Goal: Task Accomplishment & Management: Complete application form

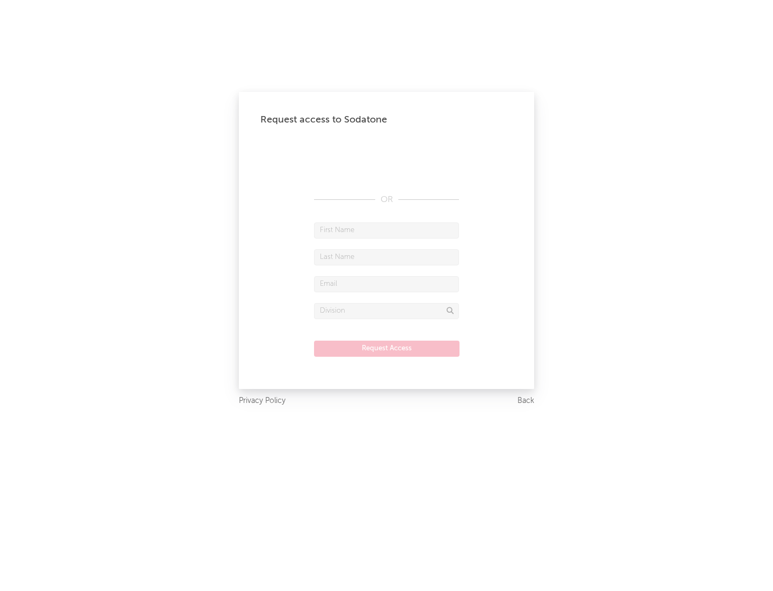
click at [387, 230] on input "text" at bounding box center [386, 230] width 145 height 16
type input "[PERSON_NAME]"
click at [387, 257] on input "text" at bounding box center [386, 257] width 145 height 16
type input "[PERSON_NAME]"
click at [387, 284] on input "text" at bounding box center [386, 284] width 145 height 16
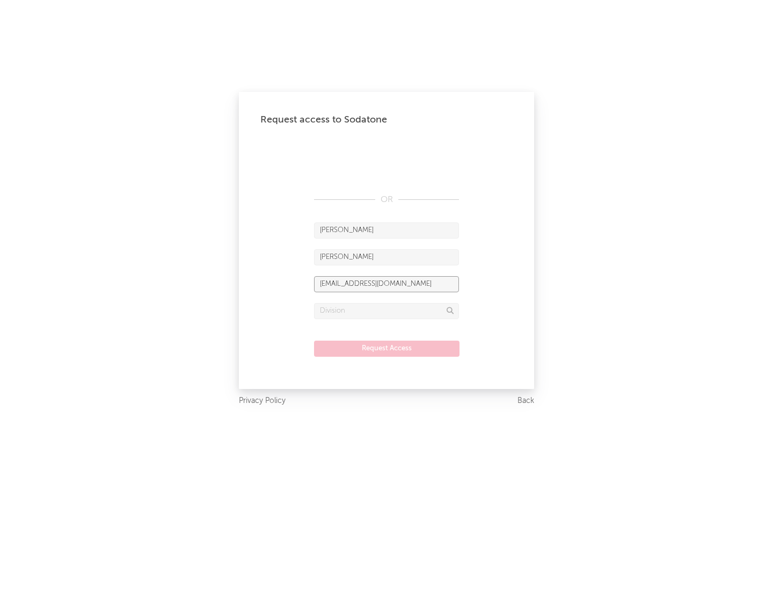
type input "[EMAIL_ADDRESS][DOMAIN_NAME]"
click at [387, 310] on input "text" at bounding box center [386, 311] width 145 height 16
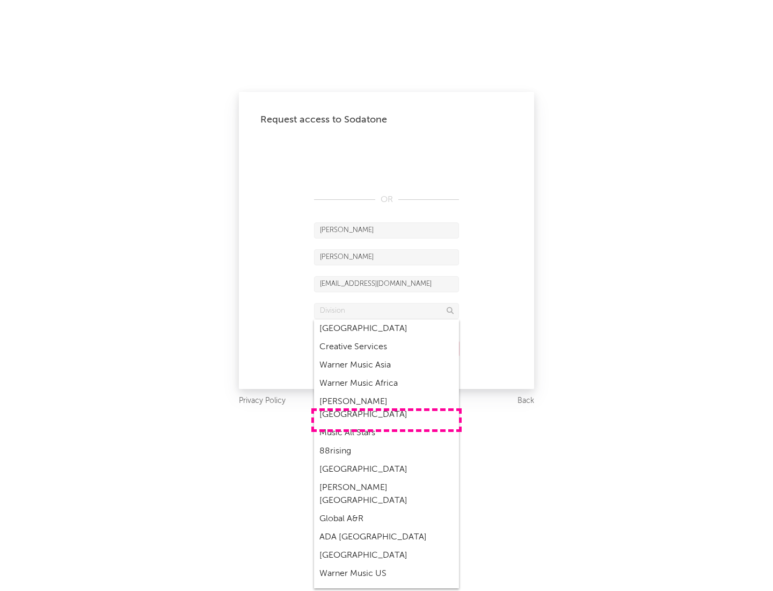
click at [387, 424] on div "Music All Stars" at bounding box center [386, 433] width 145 height 18
type input "Music All Stars"
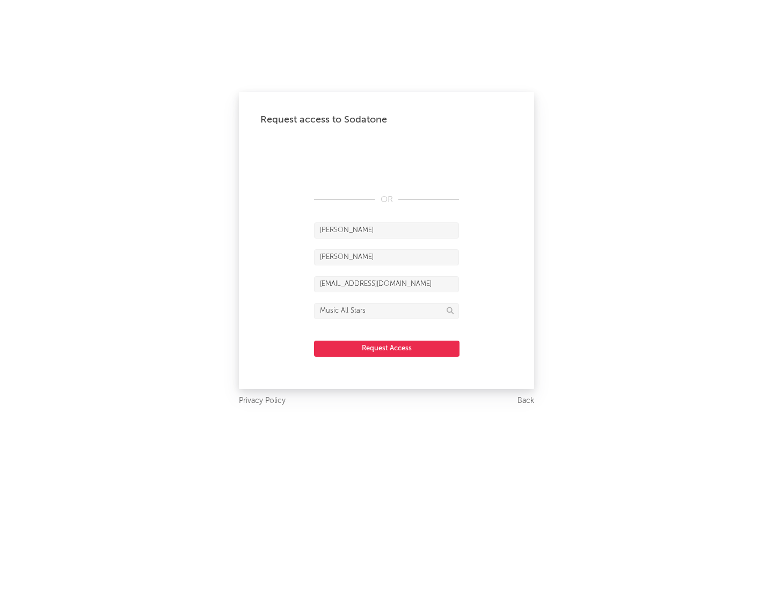
click at [387, 348] on button "Request Access" at bounding box center [387, 348] width 146 height 16
